Goal: Task Accomplishment & Management: Use online tool/utility

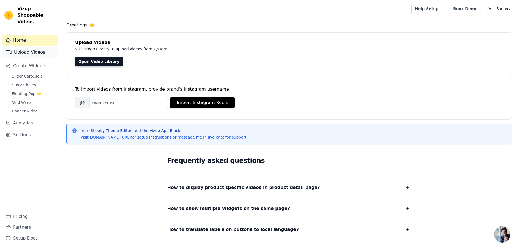
click at [32, 47] on link "Upload Videos" at bounding box center [30, 52] width 56 height 11
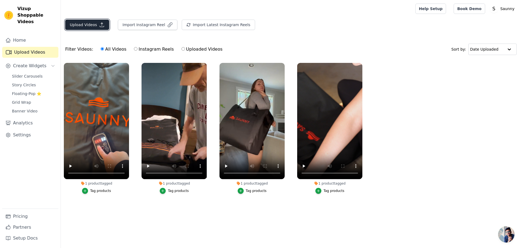
click at [85, 23] on button "Upload Videos" at bounding box center [87, 25] width 44 height 10
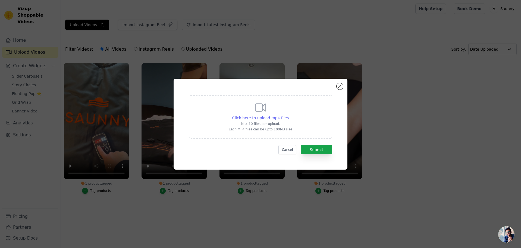
click at [255, 119] on span "Click here to upload mp4 files" at bounding box center [260, 118] width 57 height 4
click at [289, 115] on input "Click here to upload mp4 files Max 10 files per upload. Each MP4 files can be u…" at bounding box center [289, 115] width 0 height 0
click at [251, 117] on span "Click here to upload mp4 files" at bounding box center [260, 118] width 57 height 4
click at [289, 115] on input "Click here to upload mp4 files Max 10 files per upload. Each MP4 files can be u…" at bounding box center [289, 115] width 0 height 0
type input "C:\fakepath\1ef16b60d322fb39c2654588e827e090.mp4"
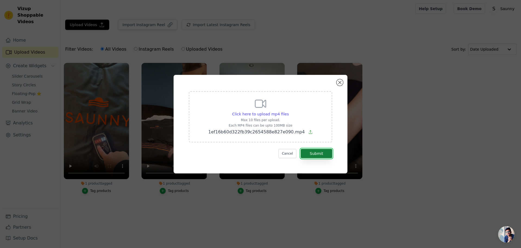
click at [324, 153] on button "Submit" at bounding box center [317, 153] width 32 height 9
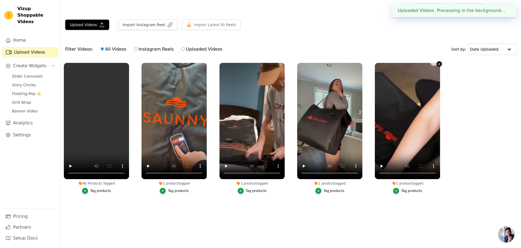
click at [438, 64] on icon "button" at bounding box center [439, 64] width 4 height 4
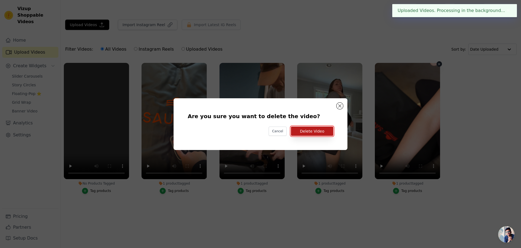
click at [302, 130] on button "Delete Video" at bounding box center [312, 130] width 42 height 9
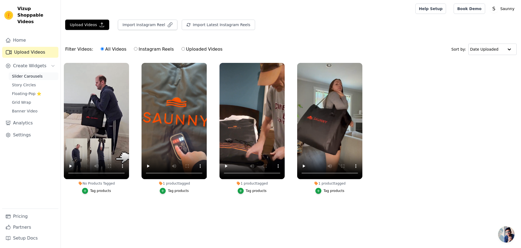
click at [28, 73] on span "Slider Carousels" at bounding box center [27, 75] width 31 height 5
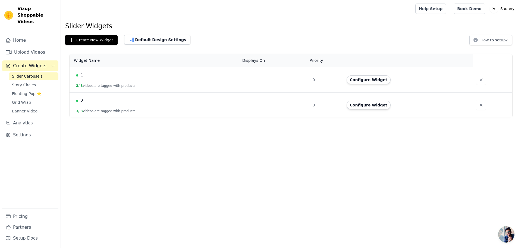
click at [140, 110] on td "2 3 / 3 videos are tagged with products." at bounding box center [155, 104] width 170 height 25
click at [127, 115] on td "2 3 / 3 videos are tagged with products." at bounding box center [155, 104] width 170 height 25
drag, startPoint x: 101, startPoint y: 103, endPoint x: 98, endPoint y: 103, distance: 3.5
click at [101, 103] on div "2" at bounding box center [156, 101] width 160 height 8
click at [82, 100] on span "2" at bounding box center [81, 101] width 3 height 8
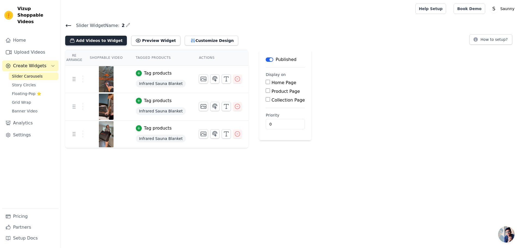
click at [87, 41] on button "Add Videos to Widget" at bounding box center [96, 41] width 62 height 10
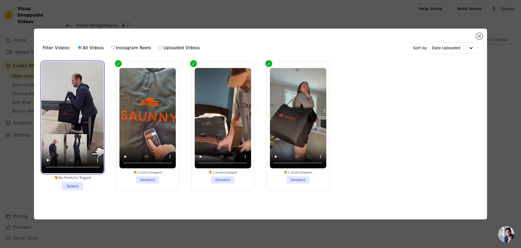
click at [70, 111] on video at bounding box center [72, 116] width 63 height 111
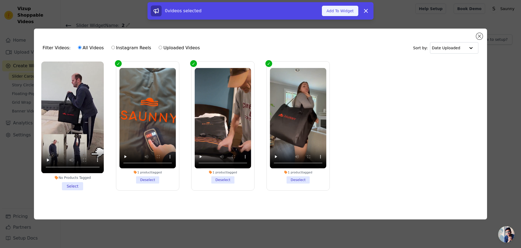
click at [338, 12] on button "Add To Widget" at bounding box center [340, 11] width 36 height 10
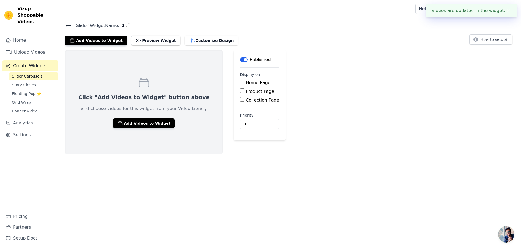
click at [42, 72] on link "Slider Carousels" at bounding box center [34, 76] width 50 height 8
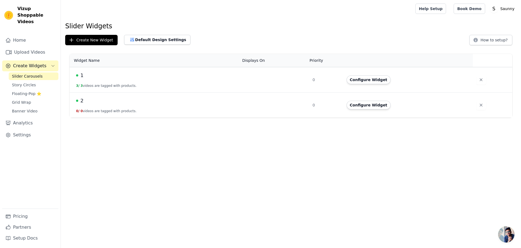
click at [115, 109] on button "0 / 0 videos are tagged with products." at bounding box center [106, 111] width 61 height 4
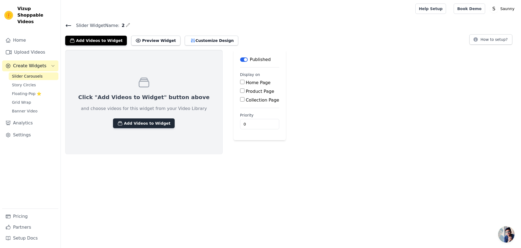
click at [125, 124] on button "Add Videos to Widget" at bounding box center [144, 123] width 62 height 10
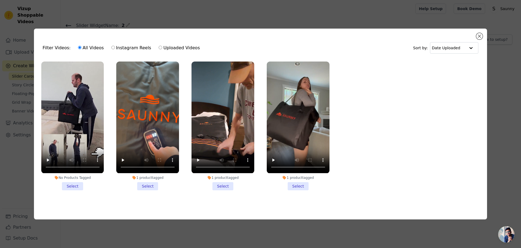
click at [78, 185] on li "No Products Tagged Select" at bounding box center [72, 125] width 63 height 128
click at [0, 0] on input "No Products Tagged Select" at bounding box center [0, 0] width 0 height 0
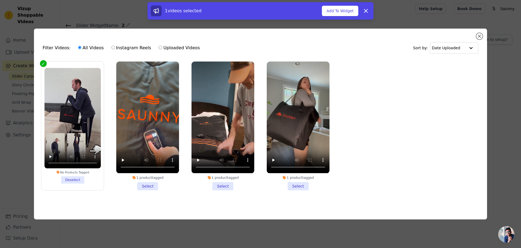
click at [145, 186] on li "1 product tagged Select" at bounding box center [147, 125] width 63 height 128
click at [0, 0] on input "1 product tagged Select" at bounding box center [0, 0] width 0 height 0
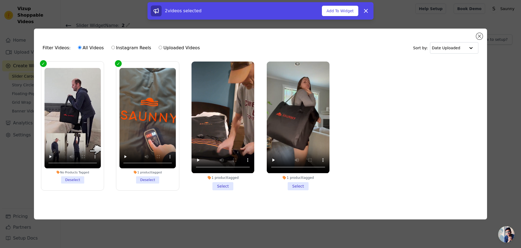
click at [230, 184] on li "1 product tagged Select" at bounding box center [223, 125] width 63 height 128
click at [0, 0] on input "1 product tagged Select" at bounding box center [0, 0] width 0 height 0
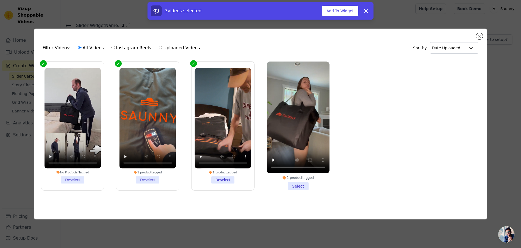
click at [303, 183] on li "1 product tagged Select" at bounding box center [298, 125] width 63 height 128
click at [0, 0] on input "1 product tagged Select" at bounding box center [0, 0] width 0 height 0
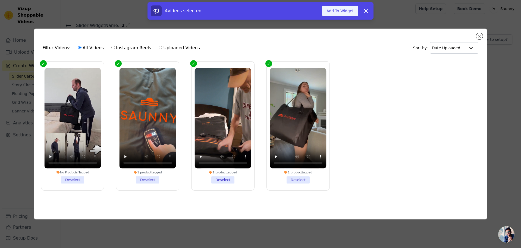
click at [340, 9] on button "Add To Widget" at bounding box center [340, 11] width 36 height 10
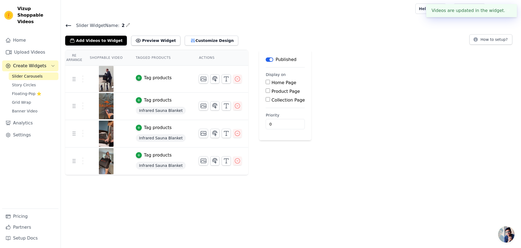
click at [506, 12] on button "✖" at bounding box center [509, 10] width 6 height 7
click at [144, 75] on div "Tag products" at bounding box center [158, 77] width 28 height 7
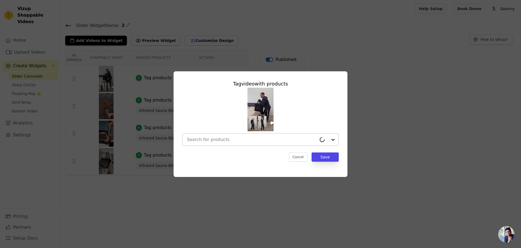
click at [242, 140] on input "text" at bounding box center [252, 139] width 130 height 7
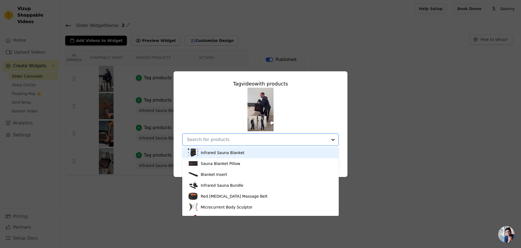
click at [240, 154] on div "Infrared Sauna Blanket" at bounding box center [223, 152] width 44 height 5
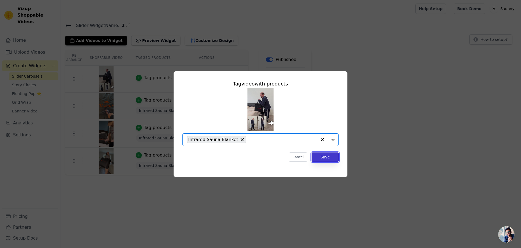
click at [331, 159] on button "Save" at bounding box center [325, 156] width 27 height 9
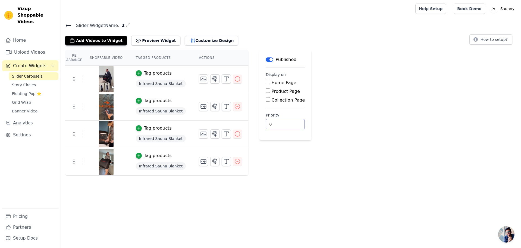
click at [408, 166] on div "Re Arrange Shoppable Video Tagged Products Actions Tag products Infrared Sauna …" at bounding box center [291, 113] width 461 height 126
click at [393, 173] on div "Re Arrange Shoppable Video Tagged Products Actions Tag products Infrared Sauna …" at bounding box center [291, 113] width 461 height 126
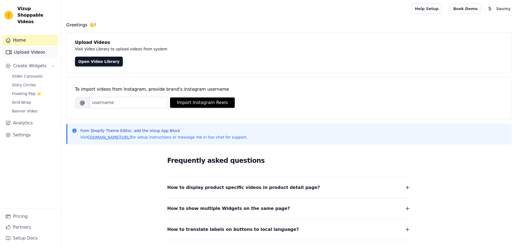
click at [38, 47] on link "Upload Videos" at bounding box center [30, 52] width 56 height 11
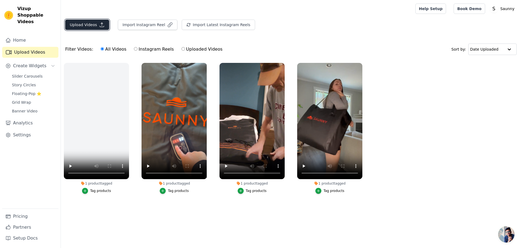
click at [87, 26] on button "Upload Videos" at bounding box center [87, 25] width 44 height 10
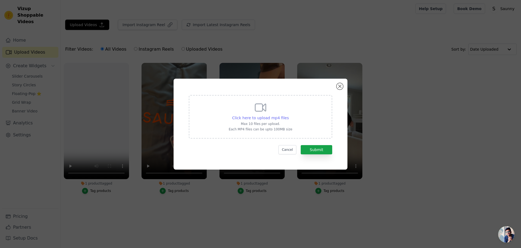
click at [272, 120] on span "Click here to upload mp4 files" at bounding box center [260, 118] width 57 height 4
click at [289, 115] on input "Click here to upload mp4 files Max 10 files per upload. Each MP4 files can be u…" at bounding box center [289, 115] width 0 height 0
type input "C:\fakepath\b5ac8d8539d3bcdb82714a2108b9d75a.mp4"
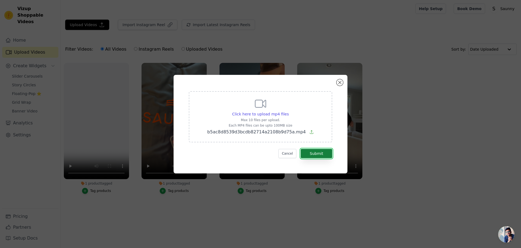
click at [319, 152] on button "Submit" at bounding box center [317, 153] width 32 height 9
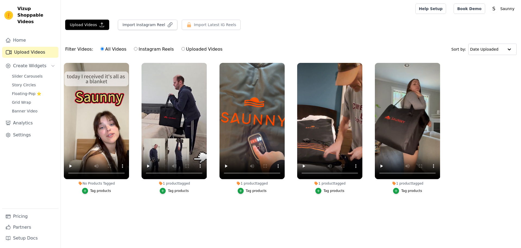
drag, startPoint x: 0, startPoint y: 0, endPoint x: 476, endPoint y: 178, distance: 508.1
click at [476, 178] on ul "No Products Tagged Tag products 1 product tagged Tag products 1 product tagged …" at bounding box center [291, 134] width 461 height 148
click at [24, 73] on span "Slider Carousels" at bounding box center [27, 75] width 31 height 5
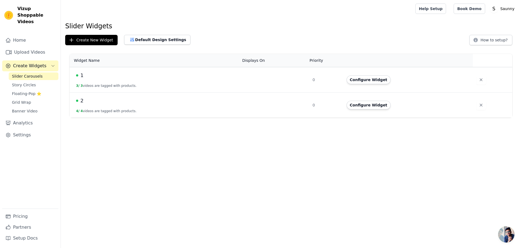
click at [112, 113] on button "4 / 4 videos are tagged with products." at bounding box center [106, 111] width 61 height 4
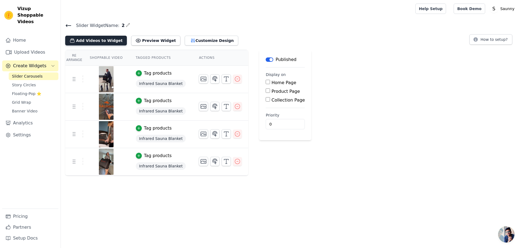
click at [100, 43] on button "Add Videos to Widget" at bounding box center [96, 41] width 62 height 10
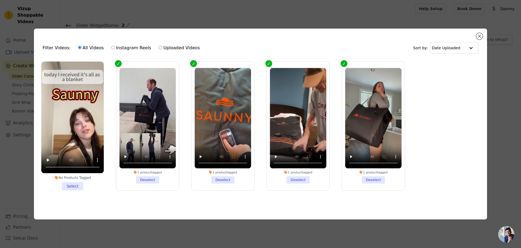
click at [76, 187] on li "No Products Tagged Select" at bounding box center [72, 125] width 63 height 128
click at [0, 0] on input "No Products Tagged Select" at bounding box center [0, 0] width 0 height 0
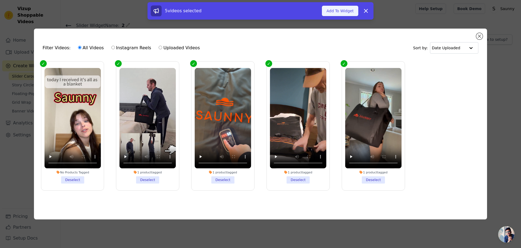
click at [346, 15] on button "Add To Widget" at bounding box center [340, 11] width 36 height 10
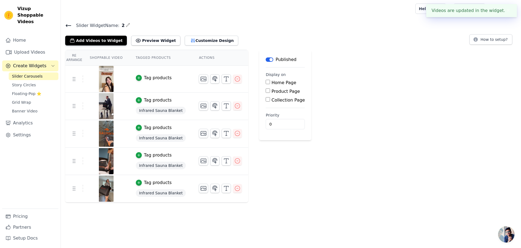
click at [151, 78] on div "Tag products" at bounding box center [158, 77] width 28 height 7
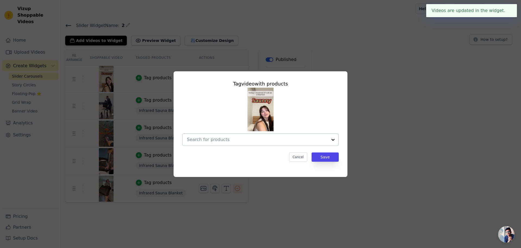
drag, startPoint x: 236, startPoint y: 141, endPoint x: 236, endPoint y: 138, distance: 3.3
click at [236, 141] on input "text" at bounding box center [257, 139] width 141 height 7
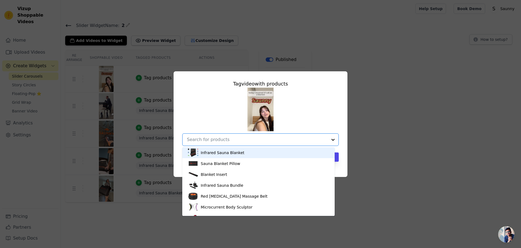
click at [213, 154] on div "Infrared Sauna Blanket" at bounding box center [223, 152] width 44 height 5
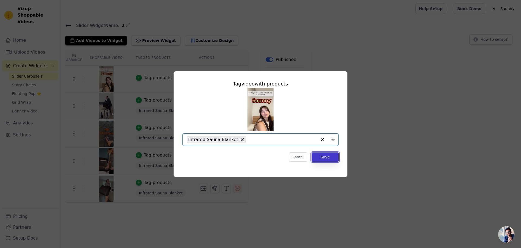
click at [327, 155] on button "Save" at bounding box center [325, 156] width 27 height 9
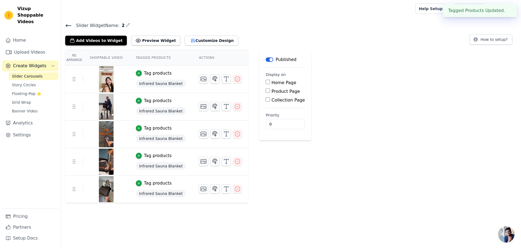
click at [509, 12] on button "✖" at bounding box center [509, 10] width 6 height 7
click at [32, 35] on link "Home" at bounding box center [30, 40] width 56 height 11
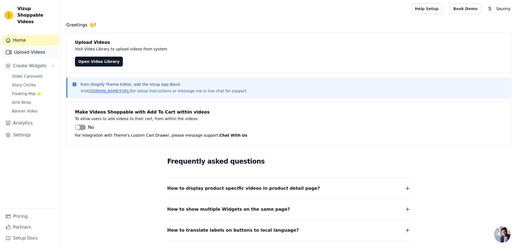
click at [42, 47] on link "Upload Videos" at bounding box center [30, 52] width 56 height 11
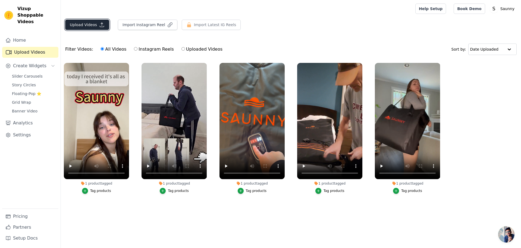
click at [95, 26] on button "Upload Videos" at bounding box center [87, 25] width 44 height 10
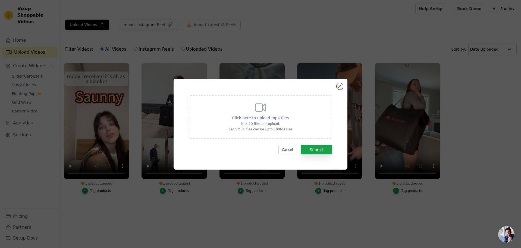
click at [280, 116] on span "Click here to upload mp4 files" at bounding box center [260, 118] width 57 height 4
click at [289, 115] on input "Click here to upload mp4 files Max 10 files per upload. Each MP4 files can be u…" at bounding box center [289, 115] width 0 height 0
type input "C:\fakepath\84cf438f4cd1ec67f9f0a6b411d9275d.mp4"
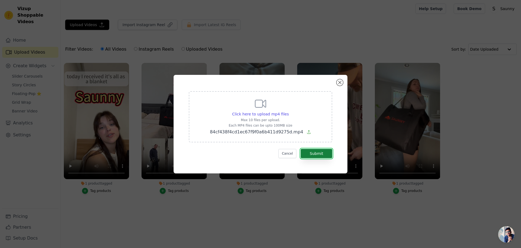
click at [317, 152] on button "Submit" at bounding box center [317, 153] width 32 height 9
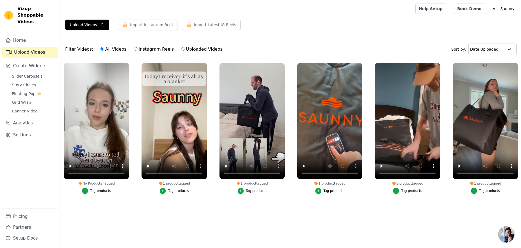
click at [107, 208] on ul "No Products Tagged Tag products 1 product tagged Tag products 1 product tagged …" at bounding box center [291, 138] width 461 height 156
click at [27, 73] on span "Slider Carousels" at bounding box center [27, 75] width 31 height 5
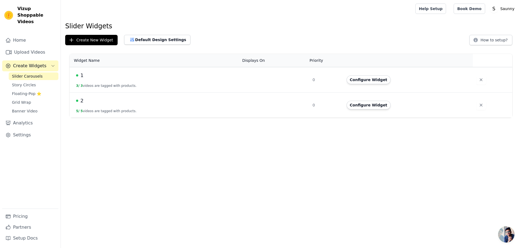
click at [85, 104] on td "2 5 / 5 videos are tagged with products." at bounding box center [155, 104] width 170 height 25
click at [83, 103] on span "2" at bounding box center [81, 101] width 3 height 8
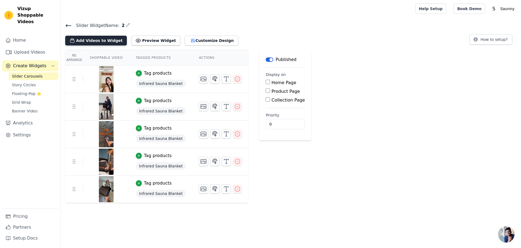
click at [106, 41] on button "Add Videos to Widget" at bounding box center [96, 41] width 62 height 10
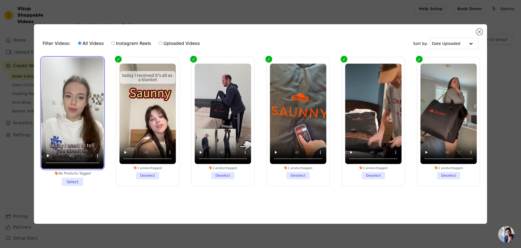
click at [69, 65] on video at bounding box center [72, 112] width 63 height 111
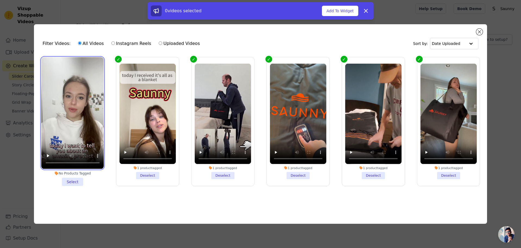
click at [62, 129] on video at bounding box center [72, 112] width 63 height 111
click at [74, 176] on li "No Products Tagged Select" at bounding box center [72, 121] width 63 height 128
click at [0, 0] on input "No Products Tagged Select" at bounding box center [0, 0] width 0 height 0
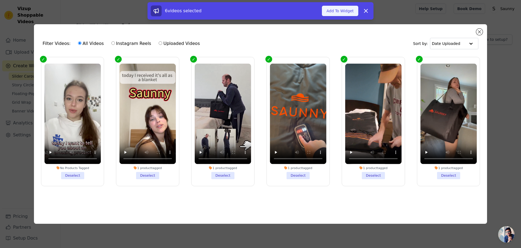
click at [338, 13] on button "Add To Widget" at bounding box center [340, 11] width 36 height 10
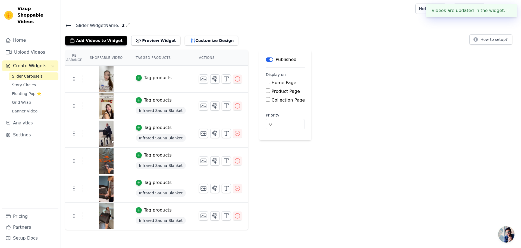
click at [147, 79] on div "Tag products" at bounding box center [158, 77] width 28 height 7
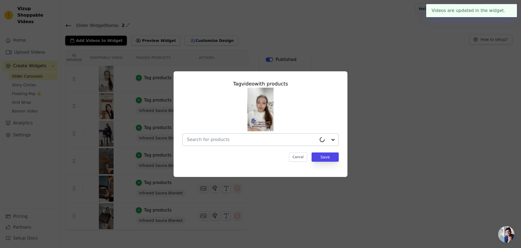
click at [242, 138] on input "text" at bounding box center [252, 139] width 130 height 7
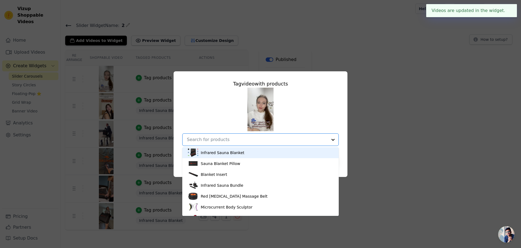
click at [220, 155] on div "Infrared Sauna Blanket" at bounding box center [261, 152] width 146 height 11
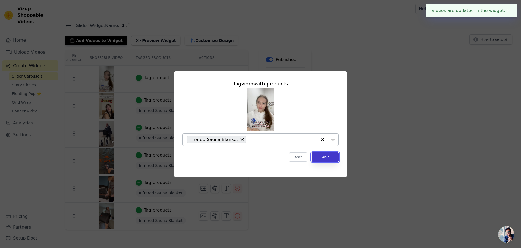
click at [330, 154] on button "Save" at bounding box center [325, 156] width 27 height 9
